Goal: Task Accomplishment & Management: Manage account settings

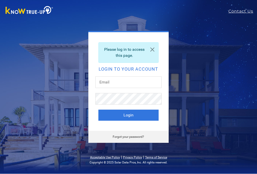
scroll to position [0, 0]
click at [106, 82] on input "text" at bounding box center [128, 83] width 66 height 12
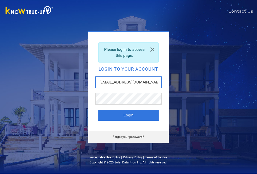
type input "[EMAIL_ADDRESS][DOMAIN_NAME]"
click at [132, 141] on div "Forgot your password?" at bounding box center [128, 137] width 80 height 12
click at [125, 138] on link "Forgot your password?" at bounding box center [128, 137] width 31 height 4
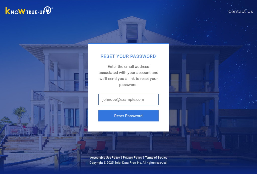
click at [108, 101] on input "text" at bounding box center [128, 100] width 60 height 12
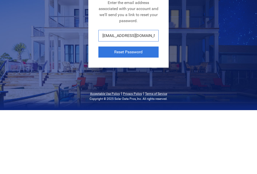
type input "[EMAIL_ADDRESS][DOMAIN_NAME]"
click at [128, 110] on button "Reset Password" at bounding box center [128, 115] width 60 height 11
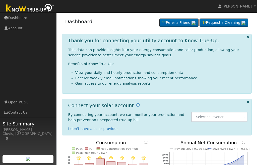
click at [252, 7] on link "[PERSON_NAME]" at bounding box center [237, 6] width 40 height 13
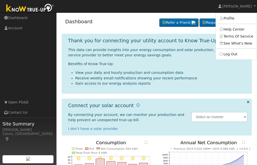
click at [231, 20] on link "Profile" at bounding box center [236, 18] width 41 height 7
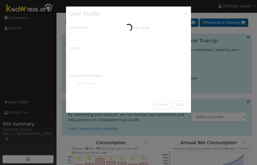
type input "[PERSON_NAME]"
type input "[EMAIL_ADDRESS][DOMAIN_NAME]"
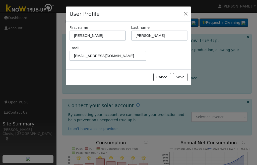
click at [184, 16] on button "Close" at bounding box center [185, 13] width 7 height 7
